Goal: Transaction & Acquisition: Purchase product/service

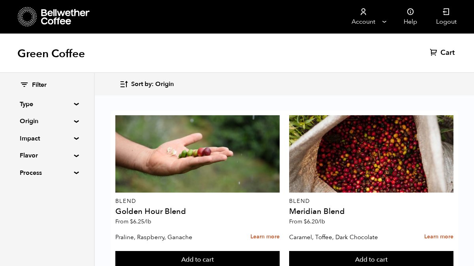
scroll to position [189, 0]
click at [280, 251] on button "Add to cart" at bounding box center [197, 260] width 165 height 18
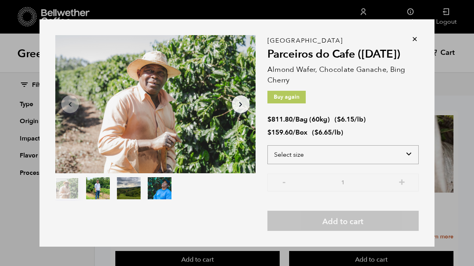
click at [399, 157] on select "Select size Bag (60kg) (132 lbs) Box (24 lbs)" at bounding box center [342, 154] width 151 height 19
select select "box"
click at [267, 145] on select "Select size Bag (60kg) (132 lbs) Box (24 lbs)" at bounding box center [342, 154] width 151 height 19
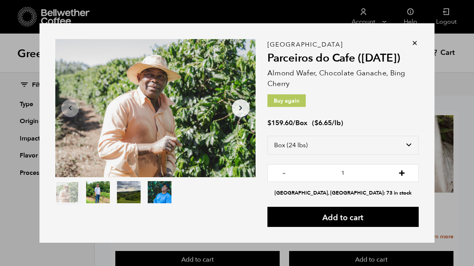
click at [401, 176] on button "+" at bounding box center [402, 172] width 10 height 8
click at [285, 174] on button "-" at bounding box center [284, 172] width 10 height 8
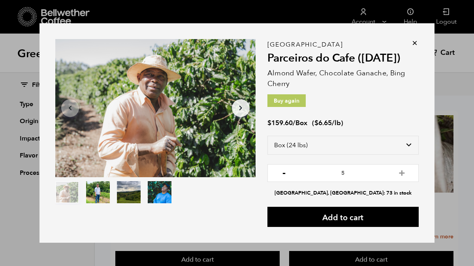
type input "4"
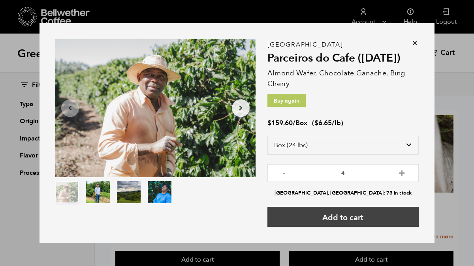
click at [336, 219] on button "Add to cart" at bounding box center [342, 217] width 151 height 20
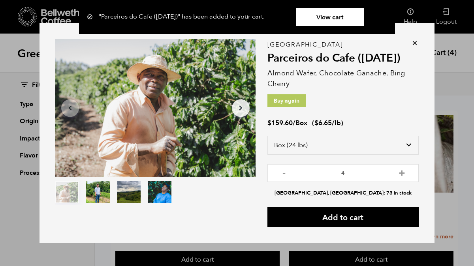
click at [415, 46] on icon at bounding box center [415, 43] width 8 height 8
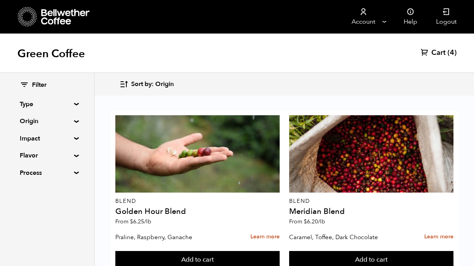
scroll to position [679, 0]
click at [248, 251] on button "Add to cart" at bounding box center [197, 260] width 165 height 18
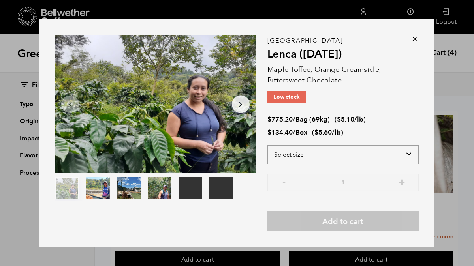
click at [407, 154] on select "Select size Bag (69kg) (152 lbs) Box (24 lbs)" at bounding box center [342, 154] width 151 height 19
select select "box"
click at [267, 145] on select "Select size Bag (69kg) (152 lbs) Box (24 lbs)" at bounding box center [342, 154] width 151 height 19
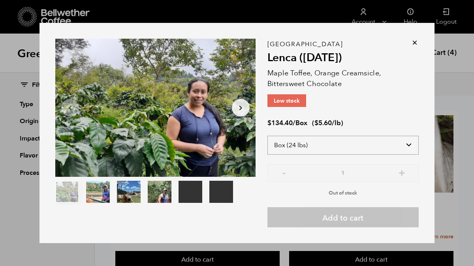
click at [409, 142] on select "Select size Bag (69kg) (152 lbs) Box (24 lbs)" at bounding box center [342, 145] width 151 height 19
click at [414, 43] on icon at bounding box center [415, 43] width 8 height 8
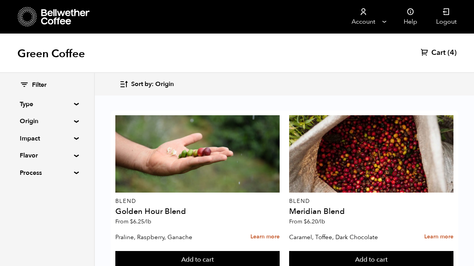
scroll to position [530, 0]
click at [217, 251] on button "Add to cart" at bounding box center [197, 260] width 165 height 18
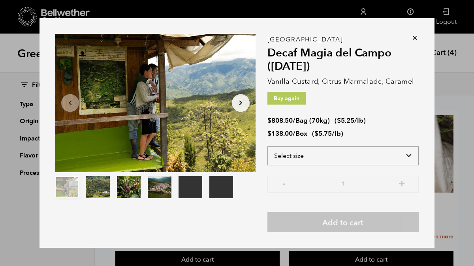
click at [409, 156] on select "Select size Bag (70kg) (154 lbs) Box (24 lbs)" at bounding box center [342, 155] width 151 height 19
select select "box"
click at [267, 146] on select "Select size Bag (70kg) (154 lbs) Box (24 lbs)" at bounding box center [342, 155] width 151 height 19
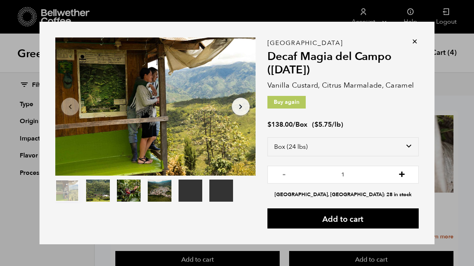
click at [401, 177] on button "+" at bounding box center [402, 174] width 10 height 8
click at [282, 173] on button "-" at bounding box center [284, 174] width 10 height 8
type input "1"
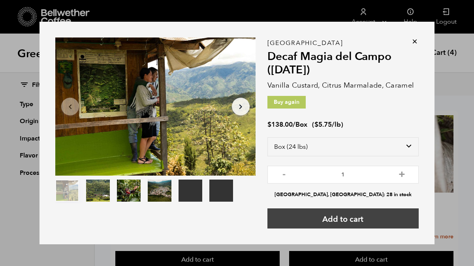
click at [347, 218] on button "Add to cart" at bounding box center [342, 218] width 151 height 20
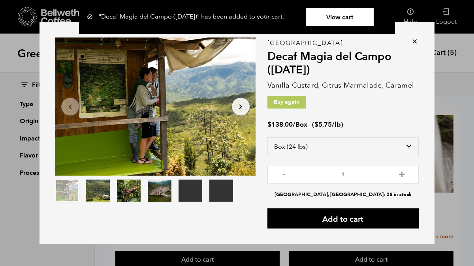
click at [414, 37] on div "Your browser does not support the video tag. Your browser does not support the …" at bounding box center [236, 133] width 395 height 222
click at [414, 41] on icon at bounding box center [415, 41] width 8 height 8
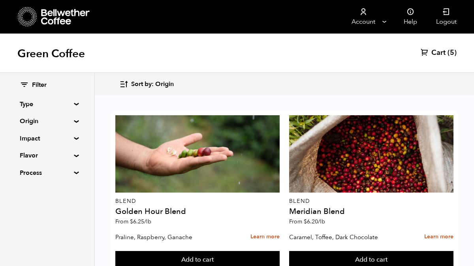
scroll to position [656, 0]
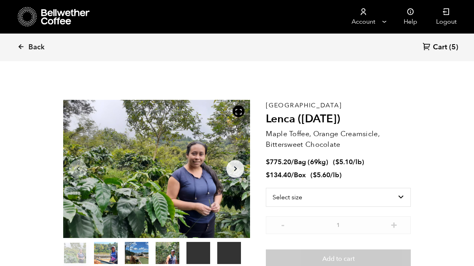
scroll to position [343, 338]
click at [400, 193] on select "Select size Bag (69kg) (152 lbs) Box (24 lbs)" at bounding box center [338, 197] width 145 height 19
click at [266, 188] on select "Select size Bag (69kg) (152 lbs) Box (24 lbs)" at bounding box center [338, 197] width 145 height 19
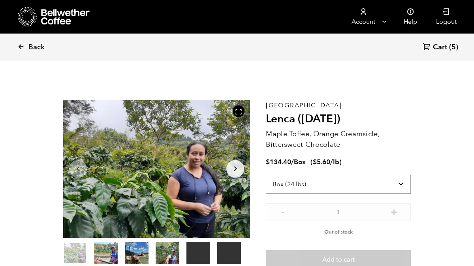
click at [392, 186] on select "Select size Bag (69kg) (152 lbs) Box (24 lbs)" at bounding box center [338, 184] width 145 height 19
select select "bag-2"
click at [266, 175] on select "Select size Bag (69kg) (152 lbs) Box (24 lbs)" at bounding box center [338, 184] width 145 height 19
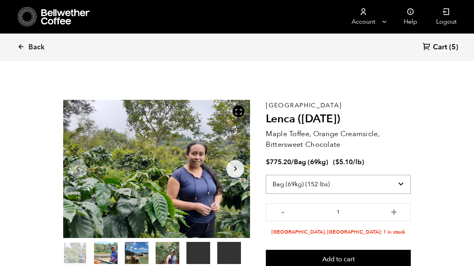
click at [399, 181] on select "Select size Bag (69kg) (152 lbs) Box (24 lbs)" at bounding box center [338, 184] width 145 height 19
click at [15, 49] on div "Back Cart (5)" at bounding box center [237, 48] width 474 height 28
click at [18, 48] on icon at bounding box center [20, 46] width 7 height 7
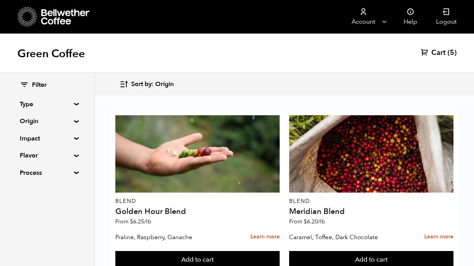
click at [280, 251] on button "Add to cart" at bounding box center [197, 260] width 165 height 18
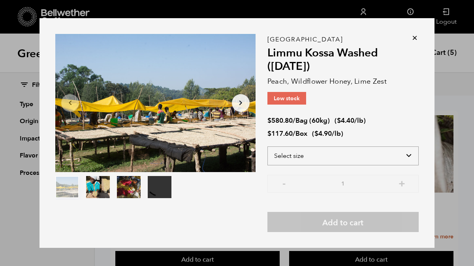
click at [408, 154] on select "Select size Bag (60kg) (132 lbs) Box (24 lbs)" at bounding box center [342, 155] width 151 height 19
select select "box"
click at [267, 146] on select "Select size Bag (60kg) (132 lbs) Box (24 lbs)" at bounding box center [342, 155] width 151 height 19
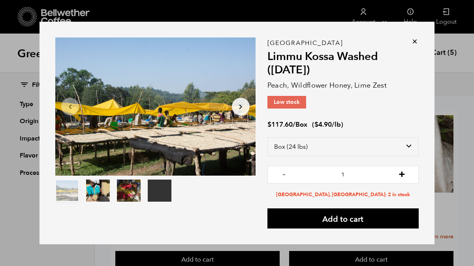
click at [398, 174] on button "+" at bounding box center [402, 174] width 10 height 8
type input "2"
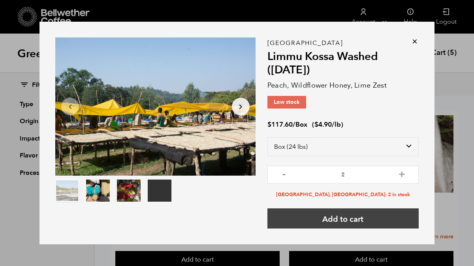
click at [385, 217] on button "Add to cart" at bounding box center [342, 218] width 151 height 20
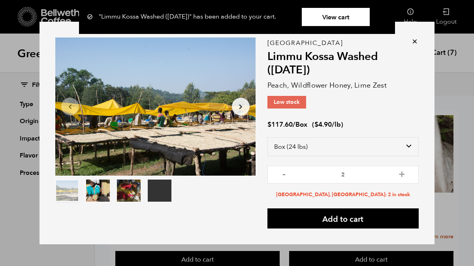
click at [342, 17] on link "View cart" at bounding box center [336, 17] width 68 height 18
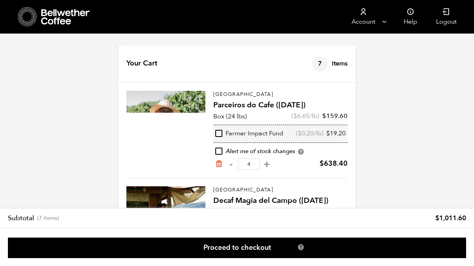
click at [411, 62] on div "Your Cart 7 Items Update cart 7 Items Brazil Parceiros do Cafe (APR 25) Box (24…" at bounding box center [237, 236] width 474 height 382
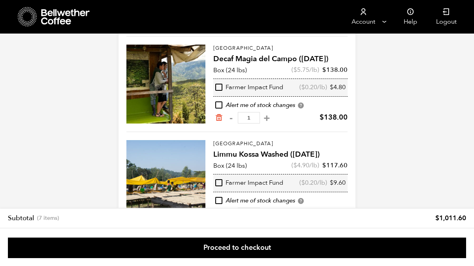
scroll to position [126, 0]
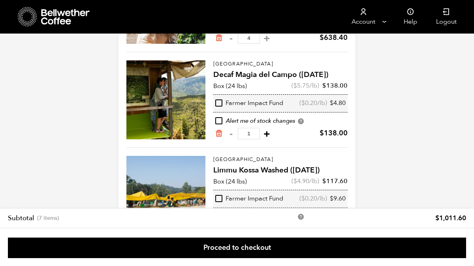
click at [266, 134] on button "+" at bounding box center [267, 134] width 10 height 8
type input "2"
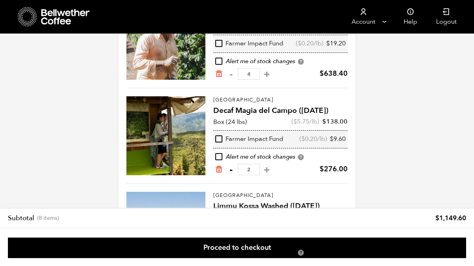
scroll to position [89, 0]
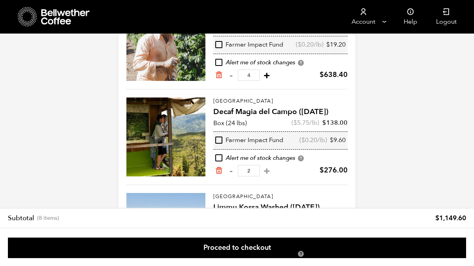
click at [265, 76] on button "+" at bounding box center [267, 75] width 10 height 8
type input "5"
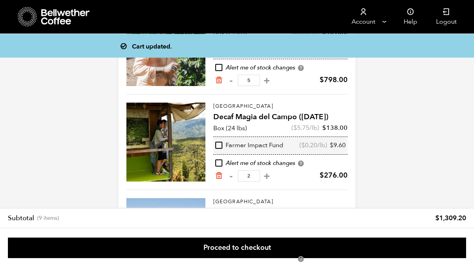
scroll to position [83, 0]
click at [231, 176] on button "-" at bounding box center [231, 176] width 10 height 8
type input "1"
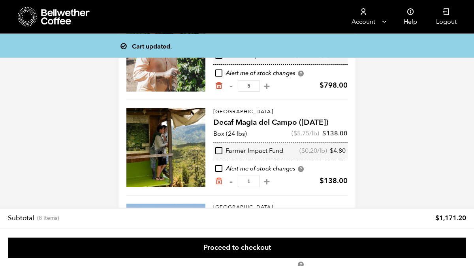
scroll to position [78, 0]
click at [229, 86] on button "-" at bounding box center [231, 86] width 10 height 8
type input "4"
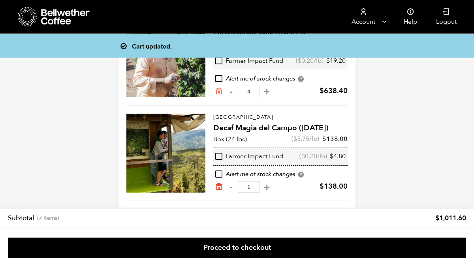
scroll to position [72, 0]
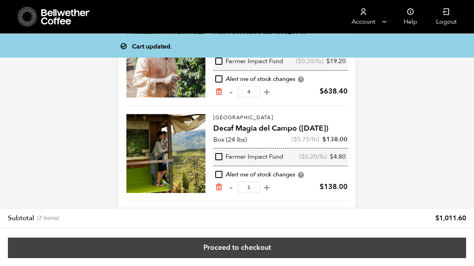
click at [290, 253] on link "Proceed to checkout" at bounding box center [237, 248] width 458 height 21
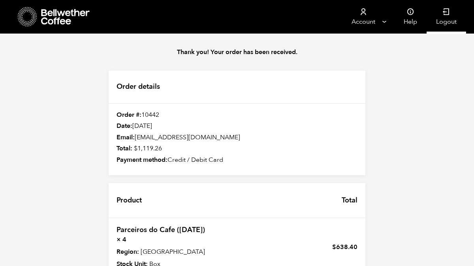
click at [444, 16] on link "Logout" at bounding box center [445, 17] width 39 height 34
